Goal: Task Accomplishment & Management: Manage account settings

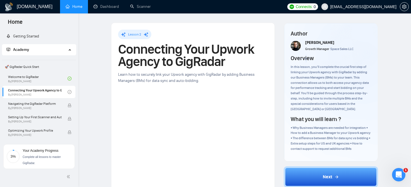
click at [31, 8] on h1 "[DOMAIN_NAME]" at bounding box center [35, 6] width 36 height 13
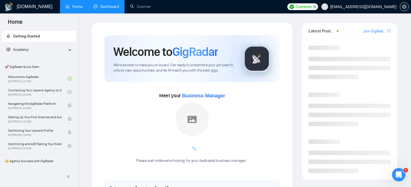
click at [104, 9] on link "Dashboard" at bounding box center [106, 6] width 25 height 5
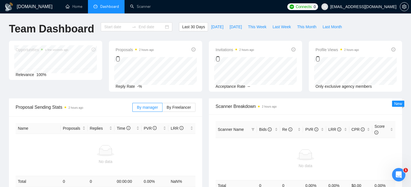
type input "[DATE]"
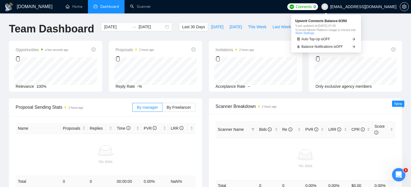
click at [313, 9] on span "Connects:" at bounding box center [304, 7] width 17 height 6
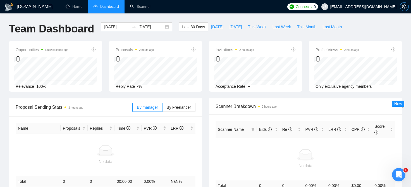
click at [404, 7] on icon "setting" at bounding box center [404, 6] width 4 height 4
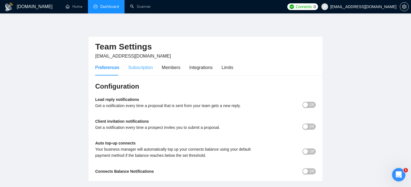
click at [146, 72] on div "Subscription" at bounding box center [140, 67] width 25 height 16
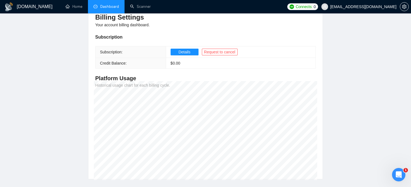
scroll to position [66, 0]
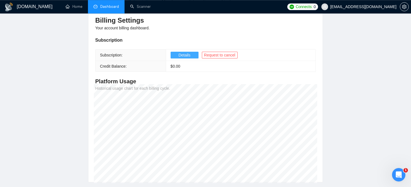
click at [188, 55] on span "Details" at bounding box center [184, 55] width 12 height 6
